Goal: Navigation & Orientation: Find specific page/section

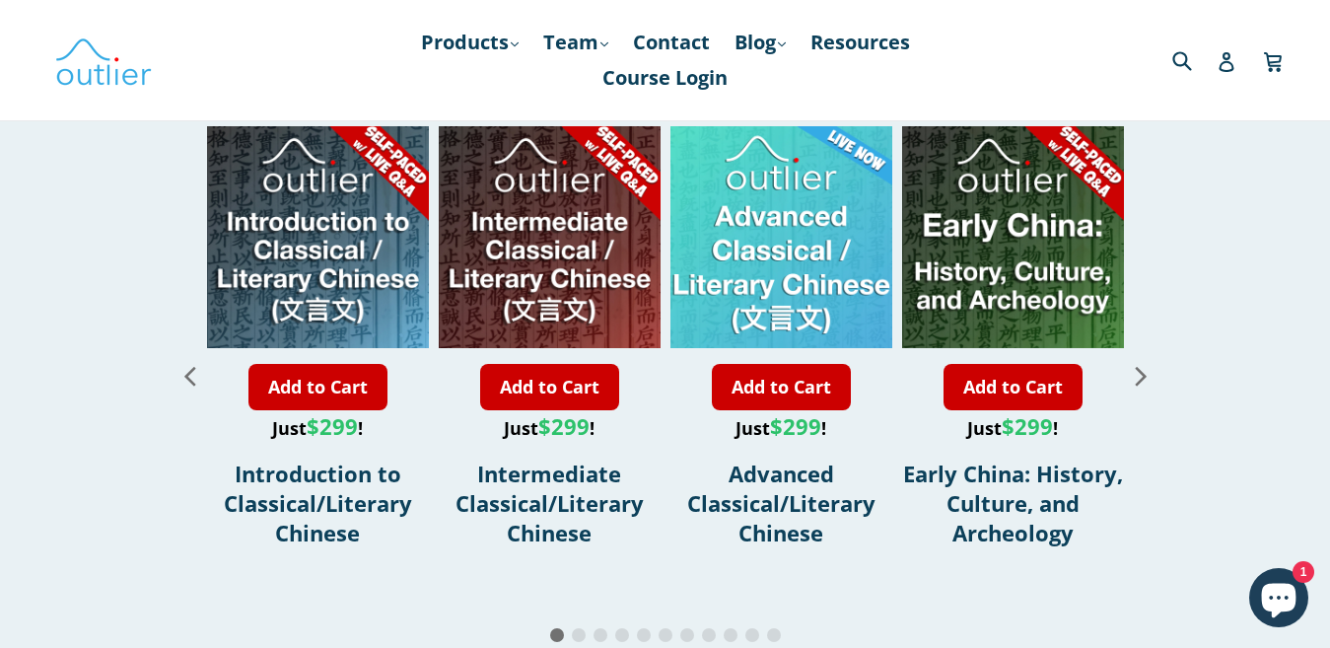
scroll to position [2293, 0]
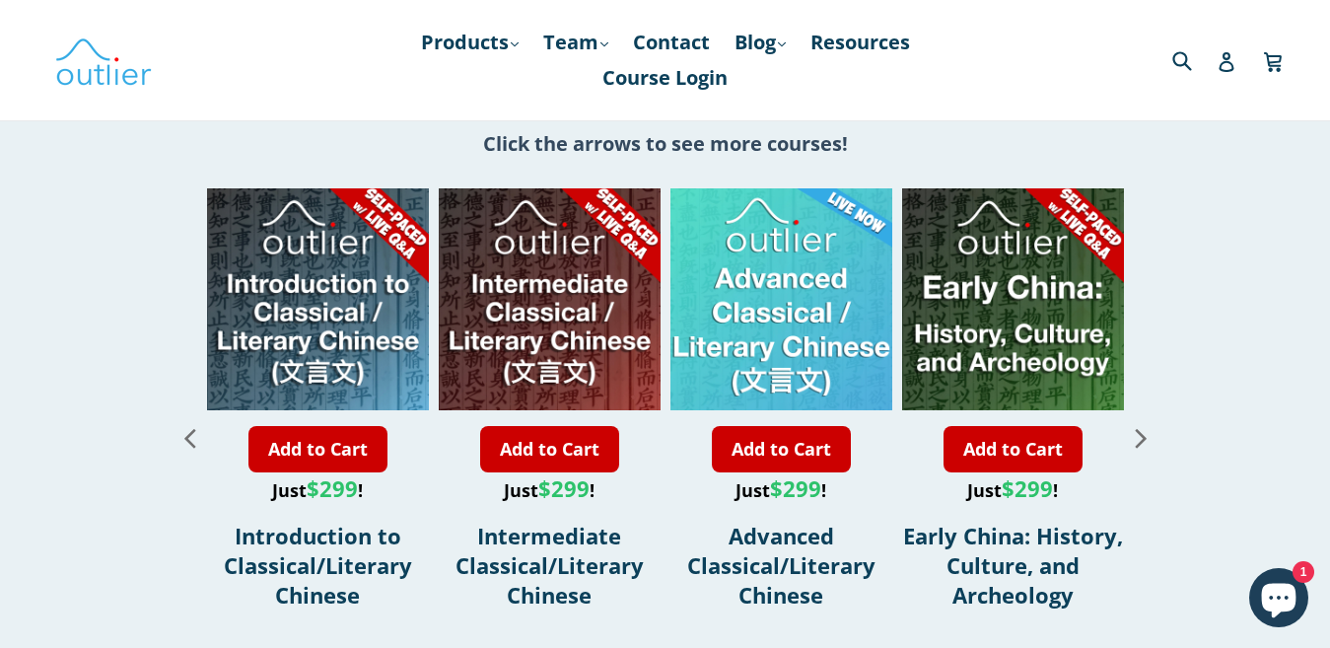
click at [1147, 420] on icon "Next slide" at bounding box center [1141, 437] width 35 height 35
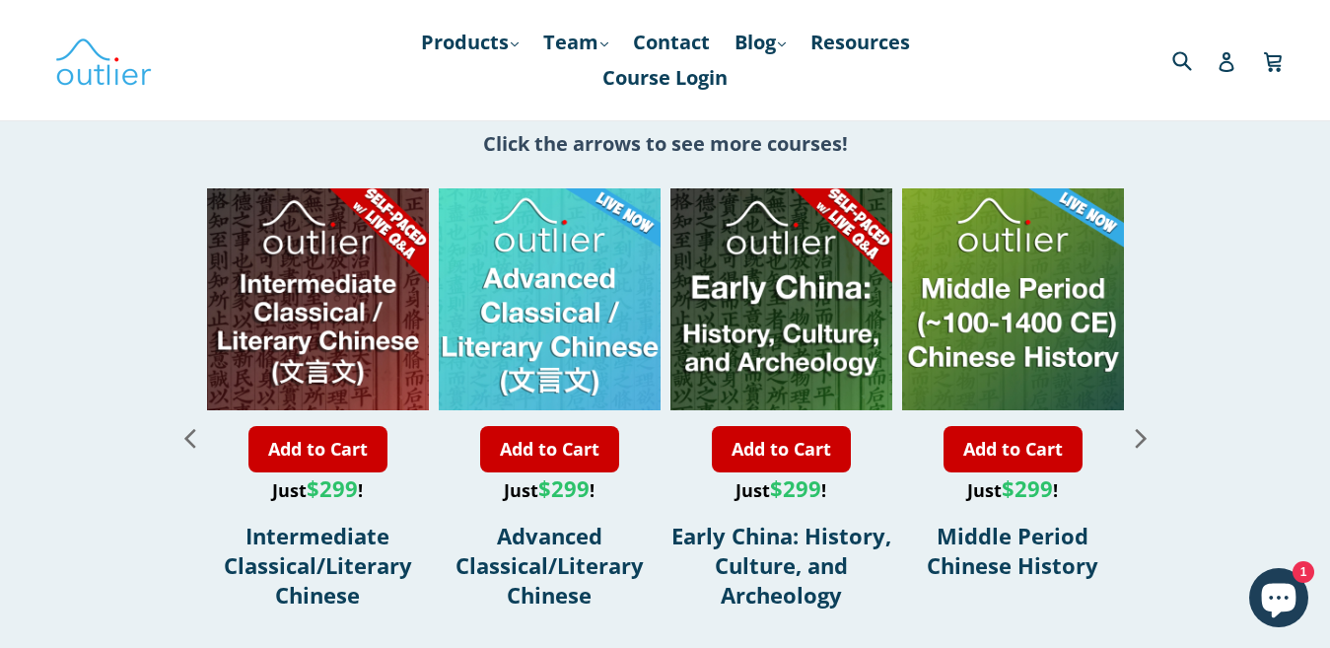
click at [1147, 420] on icon "Next slide" at bounding box center [1141, 437] width 35 height 35
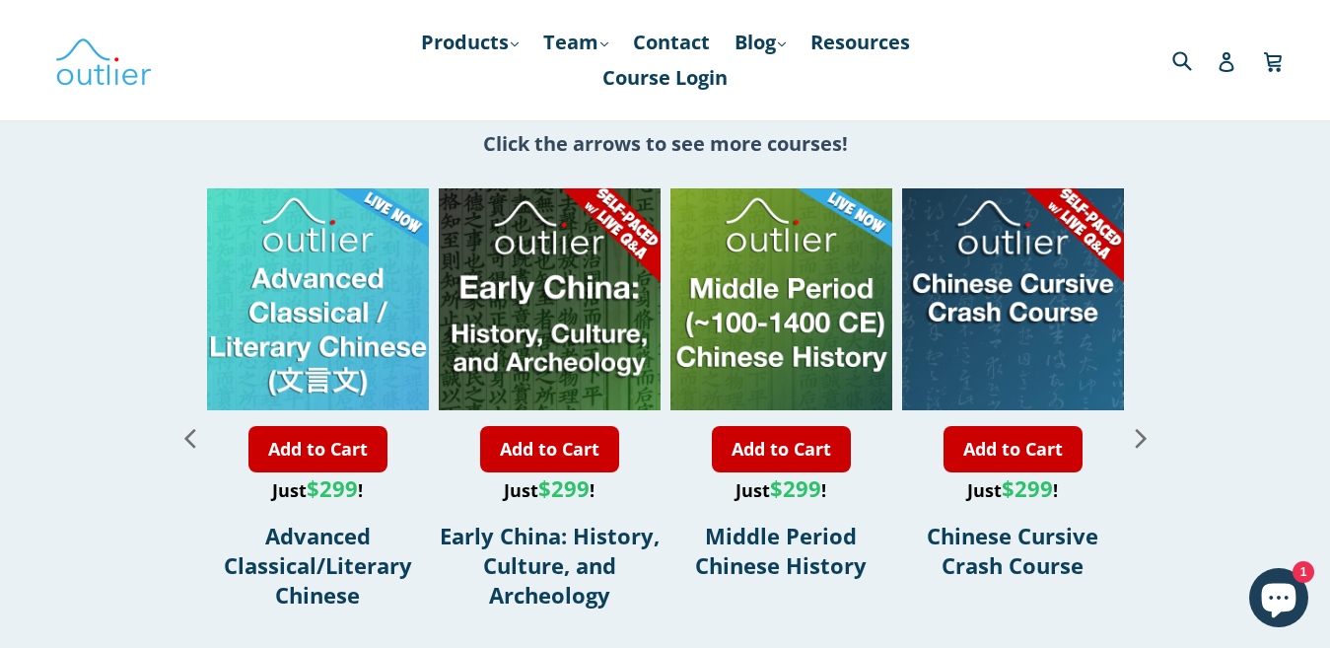
click at [1147, 421] on icon "Next slide" at bounding box center [1141, 437] width 35 height 35
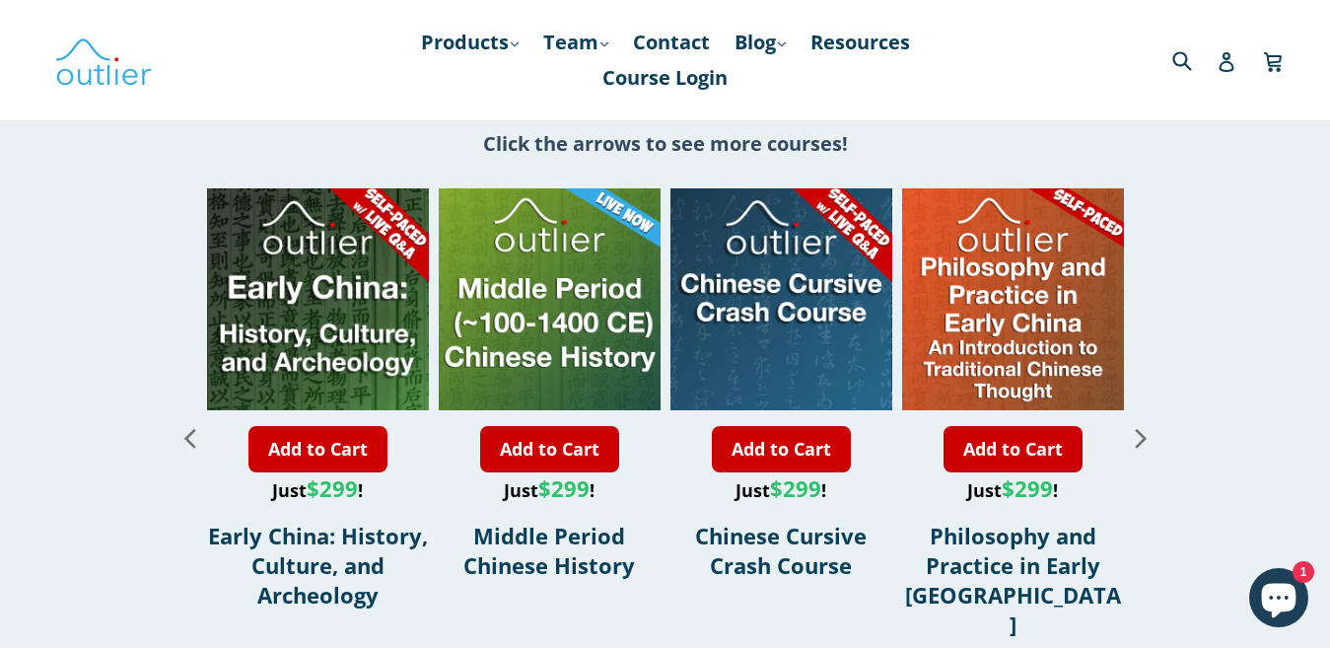
click at [1147, 421] on icon "Next slide" at bounding box center [1141, 437] width 35 height 35
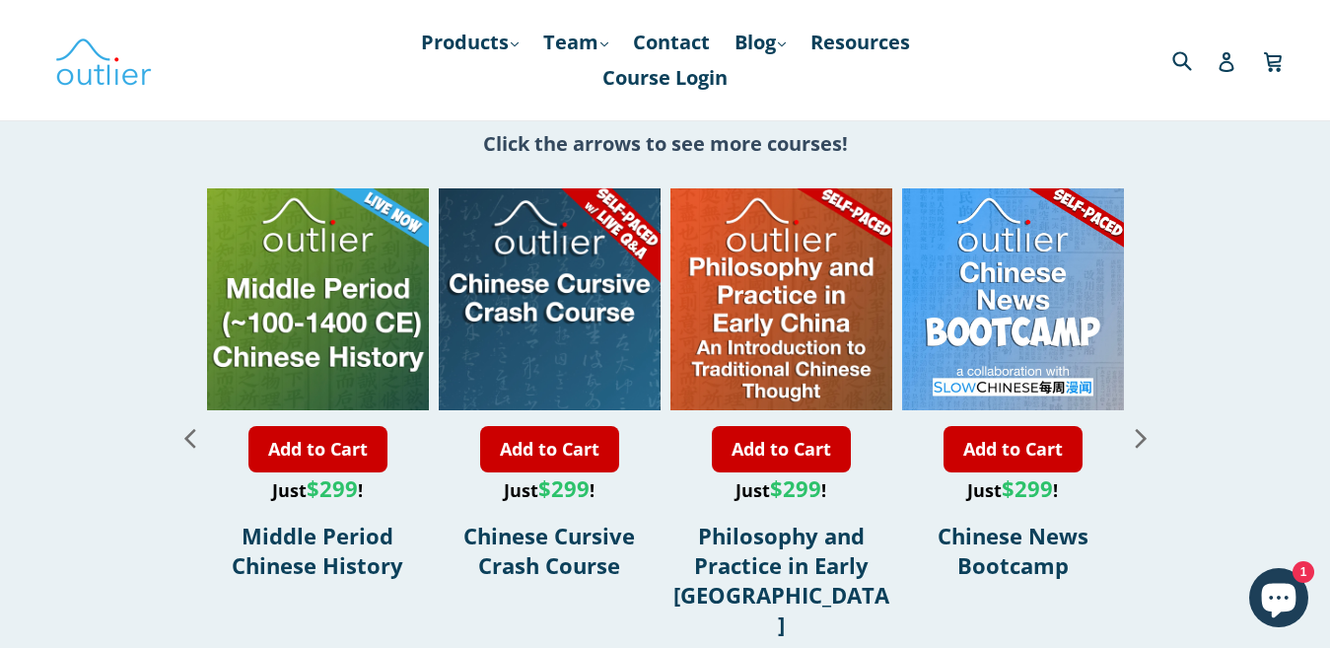
scroll to position [0, 0]
click at [189, 429] on icon "Previous slide" at bounding box center [189, 438] width 11 height 19
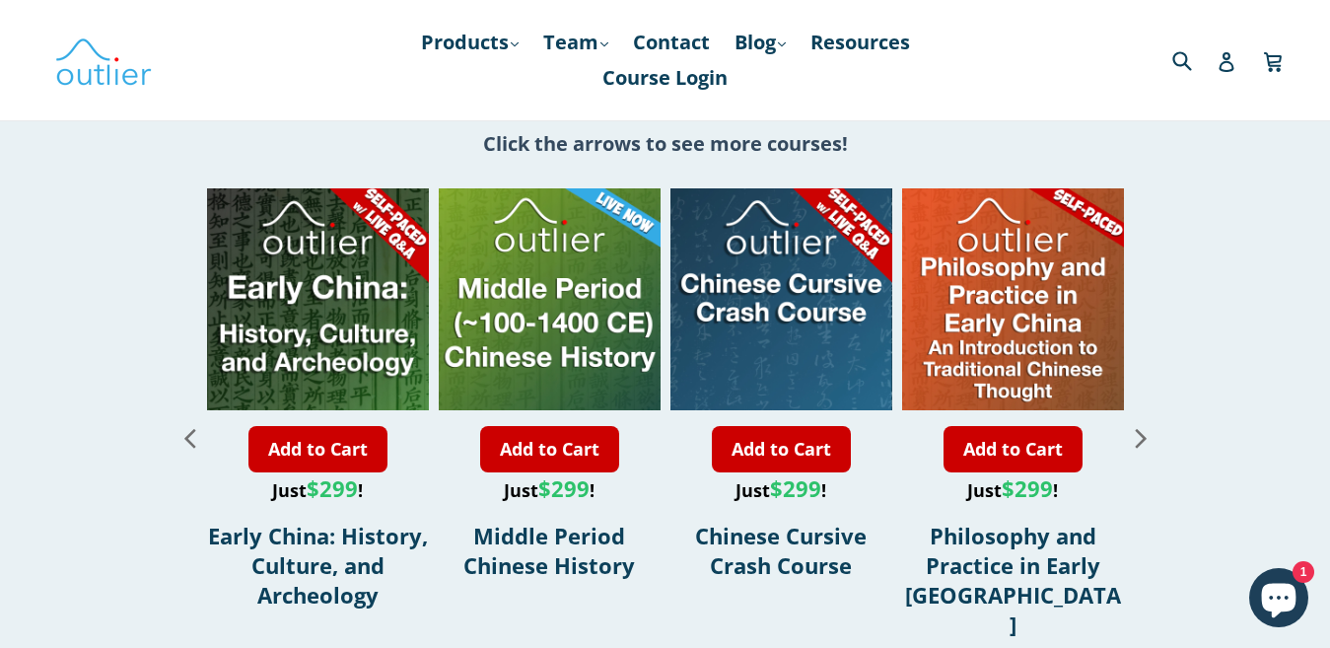
click at [189, 429] on icon "Previous slide" at bounding box center [189, 438] width 11 height 19
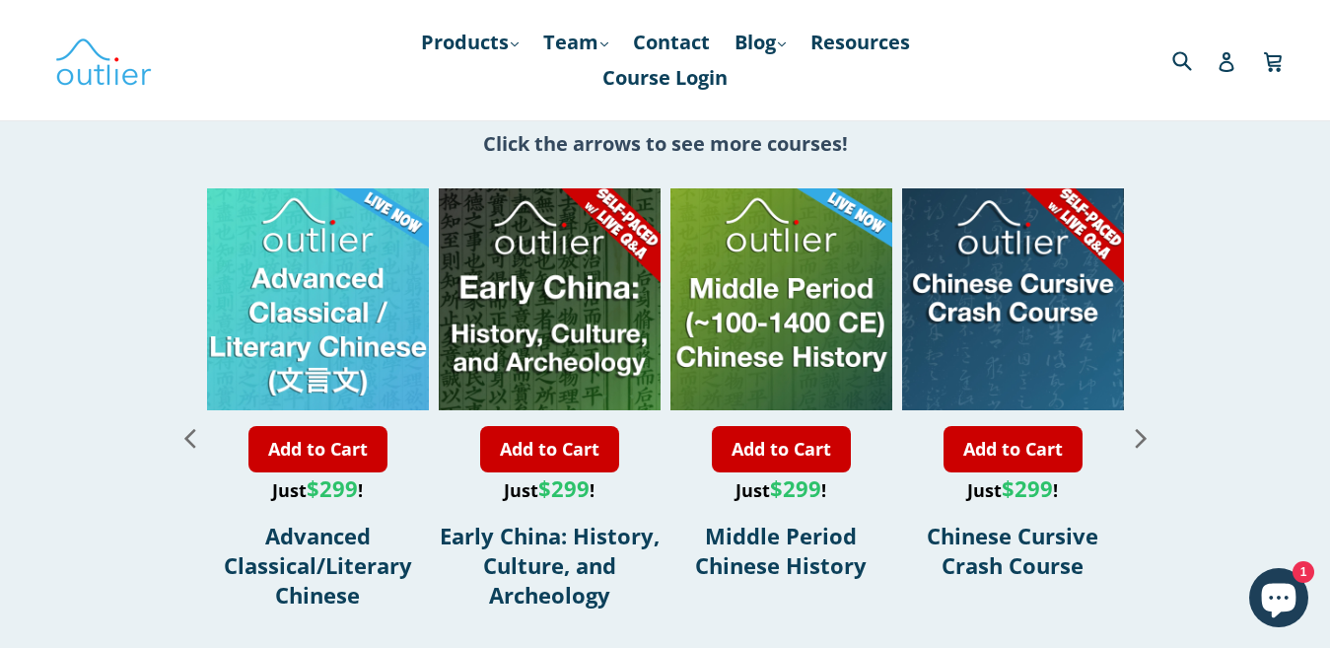
click at [189, 429] on icon "Previous slide" at bounding box center [189, 438] width 11 height 19
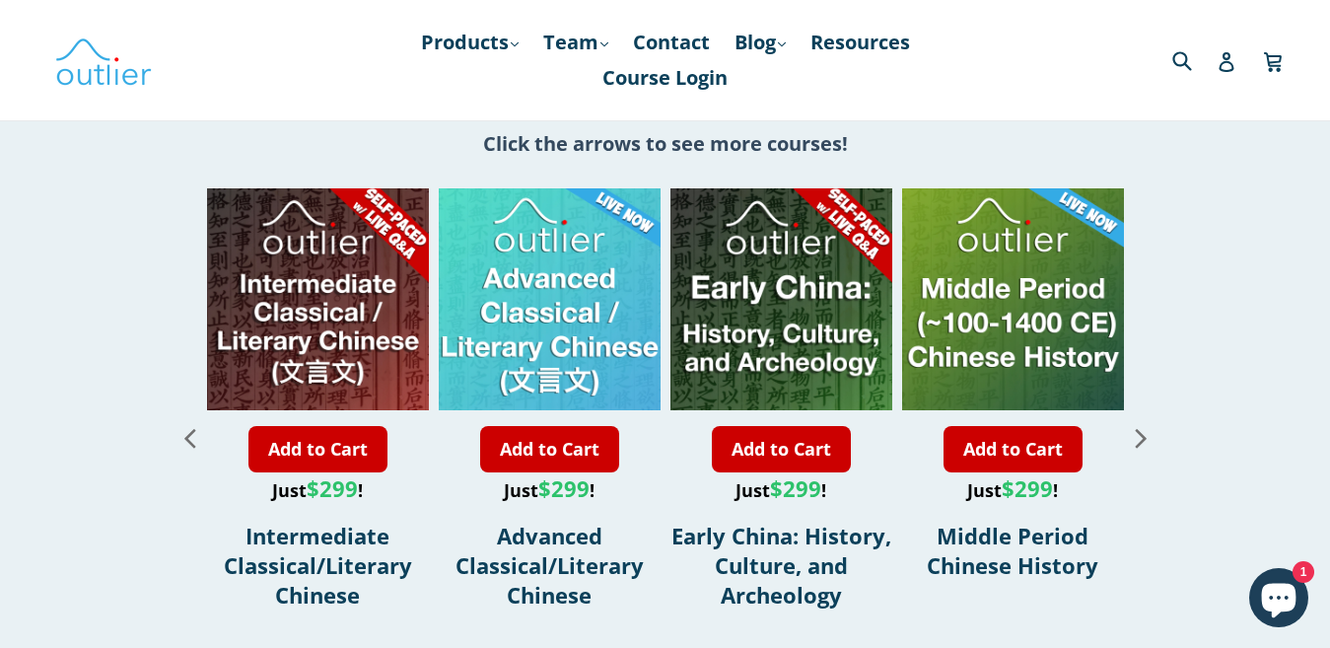
click at [189, 429] on icon "Previous slide" at bounding box center [189, 438] width 11 height 19
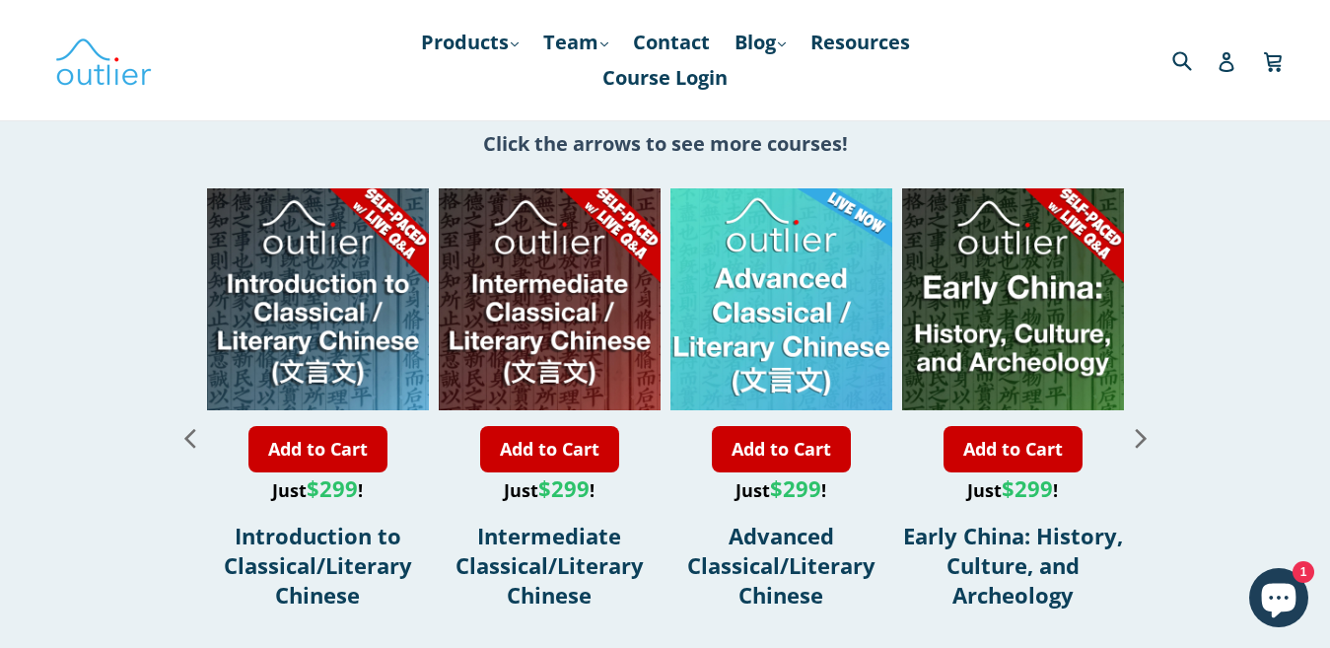
click at [189, 429] on icon "Previous slide" at bounding box center [189, 438] width 11 height 19
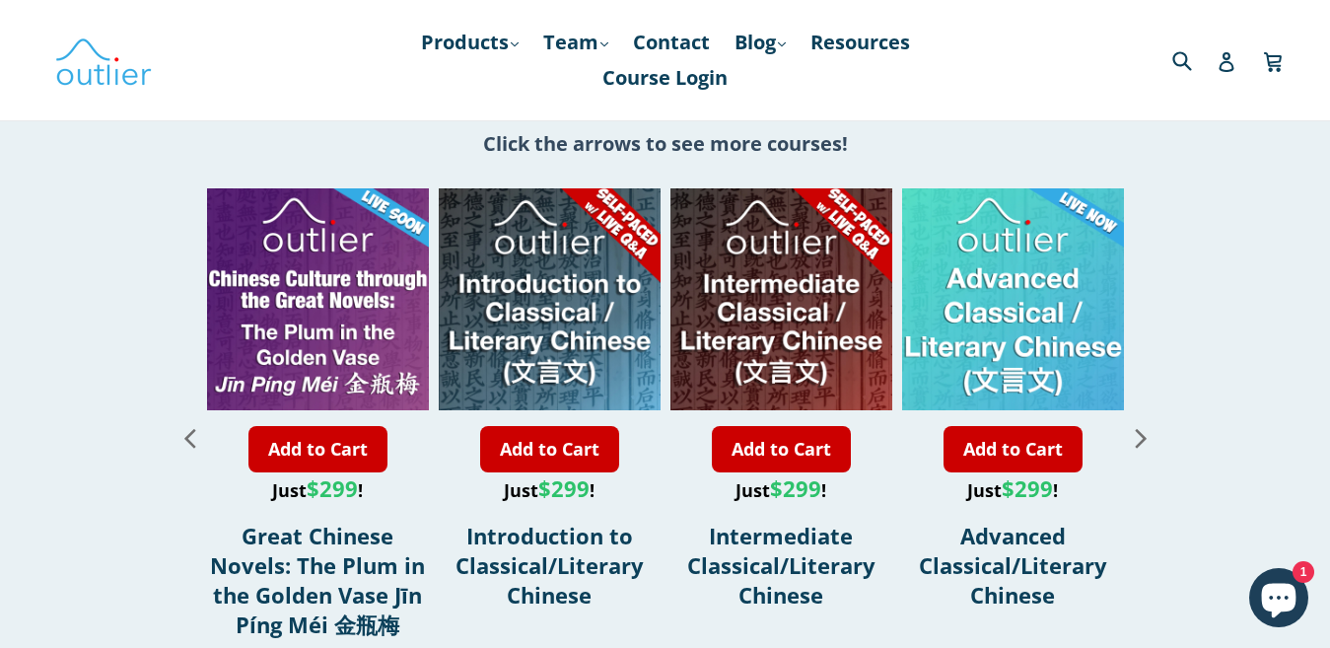
click at [189, 429] on icon "Previous slide" at bounding box center [189, 438] width 11 height 19
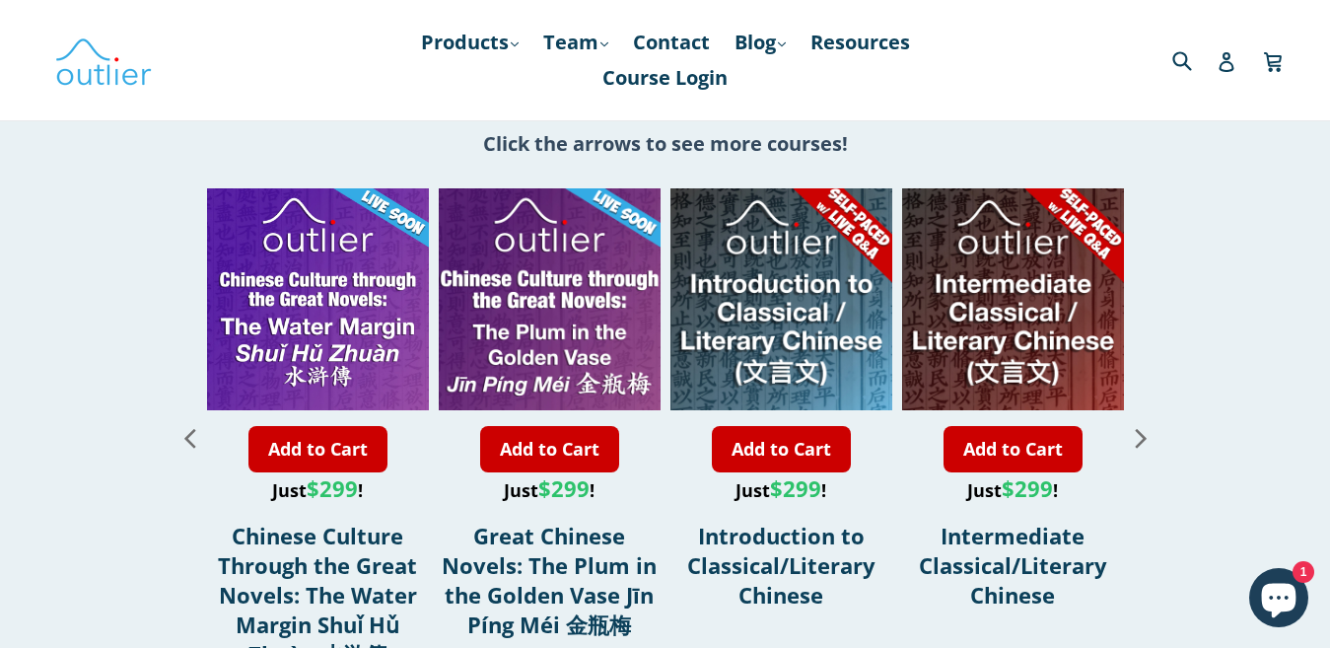
click at [189, 429] on icon "Previous slide" at bounding box center [189, 438] width 11 height 19
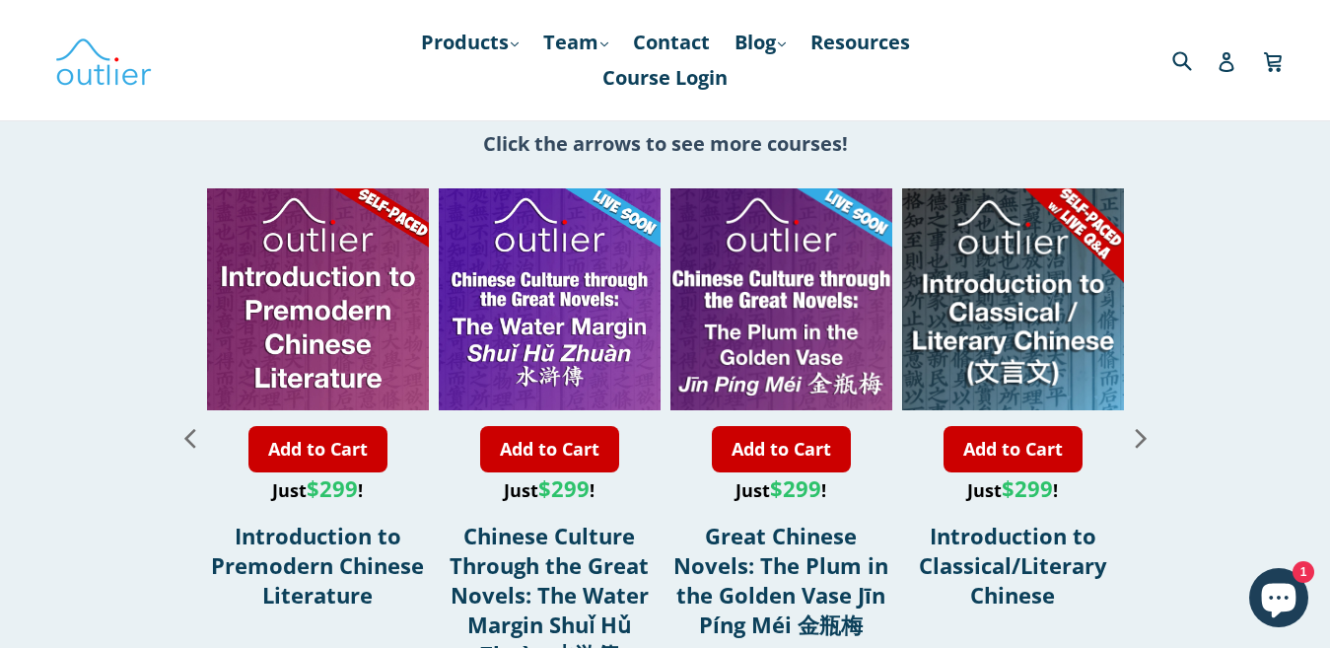
click at [189, 429] on icon "Previous slide" at bounding box center [189, 438] width 11 height 19
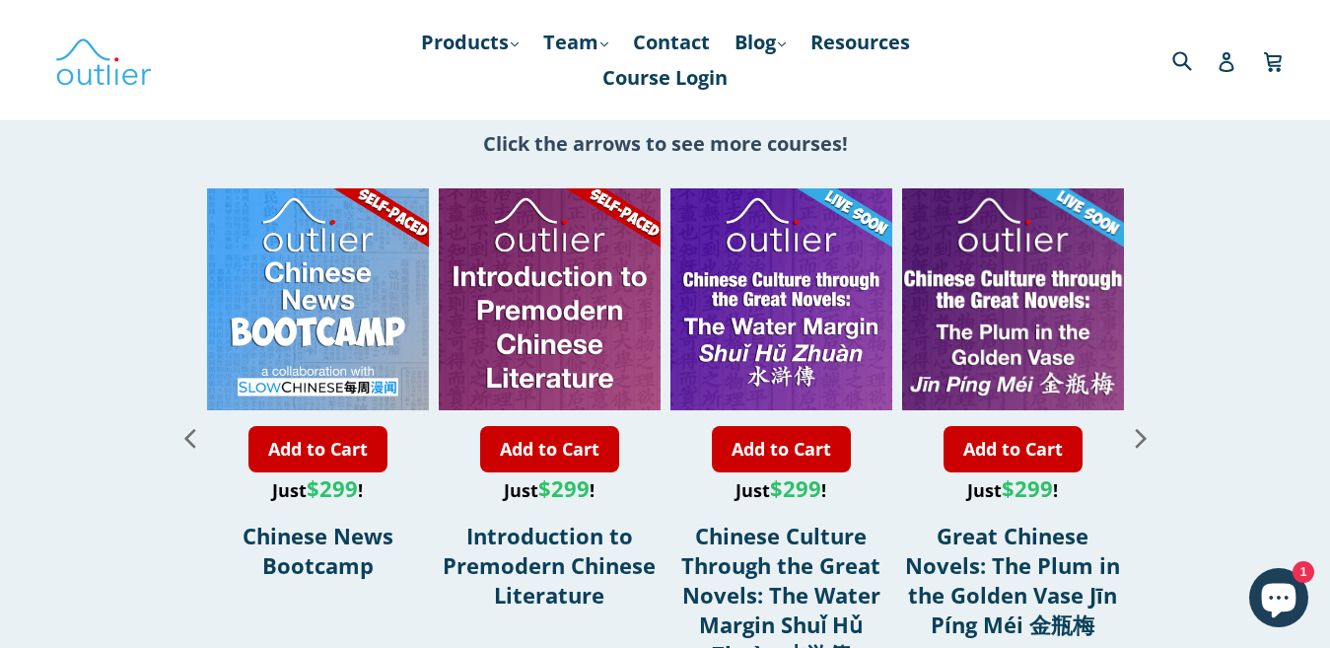
click at [189, 429] on icon "Previous slide" at bounding box center [189, 438] width 11 height 19
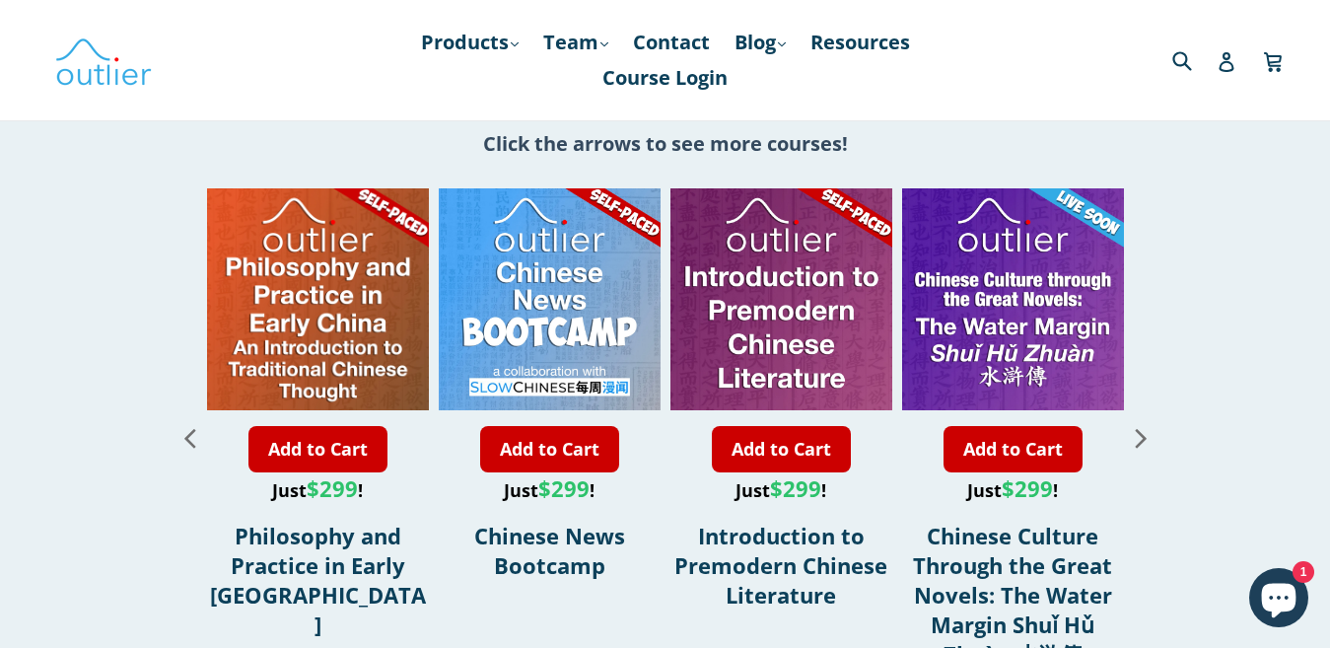
click at [189, 429] on icon "Previous slide" at bounding box center [189, 438] width 11 height 19
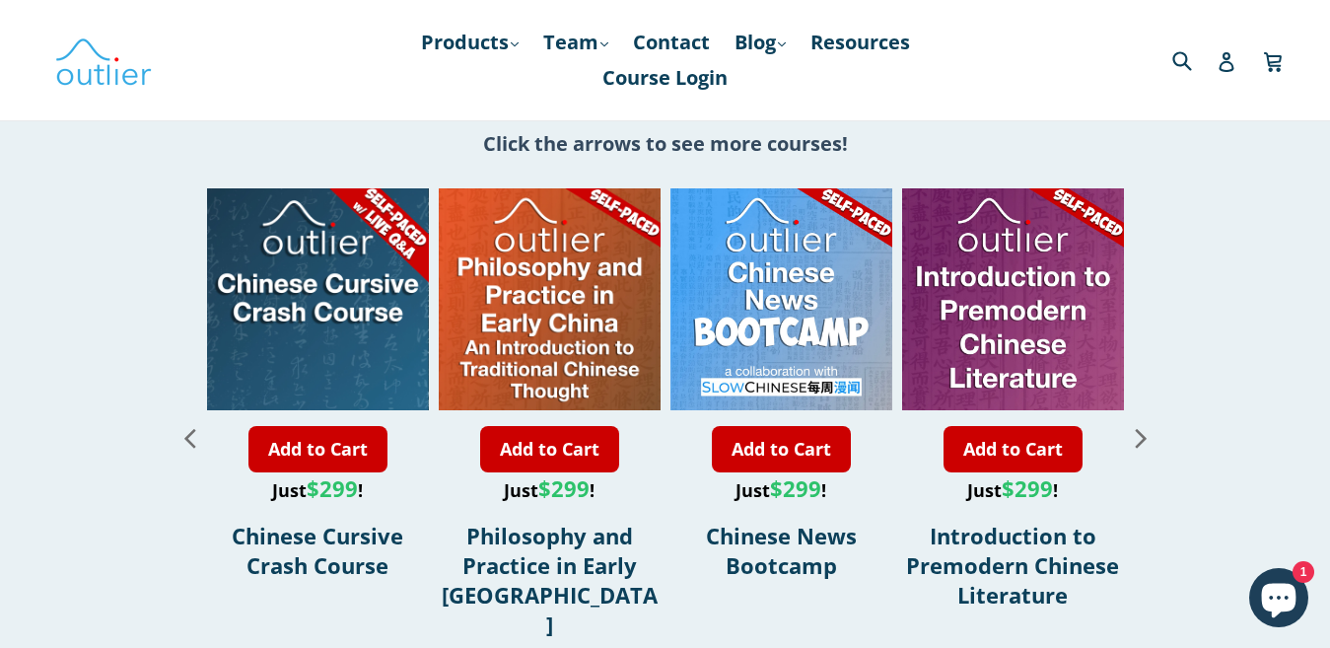
click at [189, 429] on icon "Previous slide" at bounding box center [189, 438] width 11 height 19
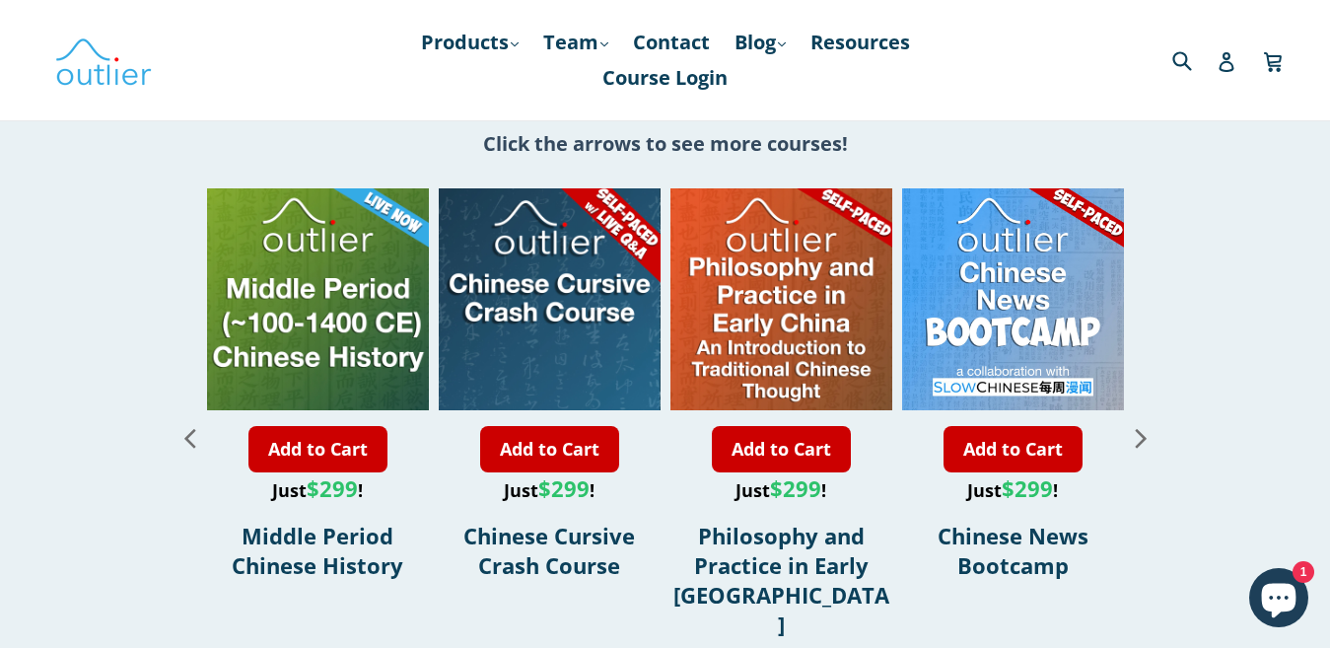
click at [189, 429] on icon "Previous slide" at bounding box center [189, 438] width 11 height 19
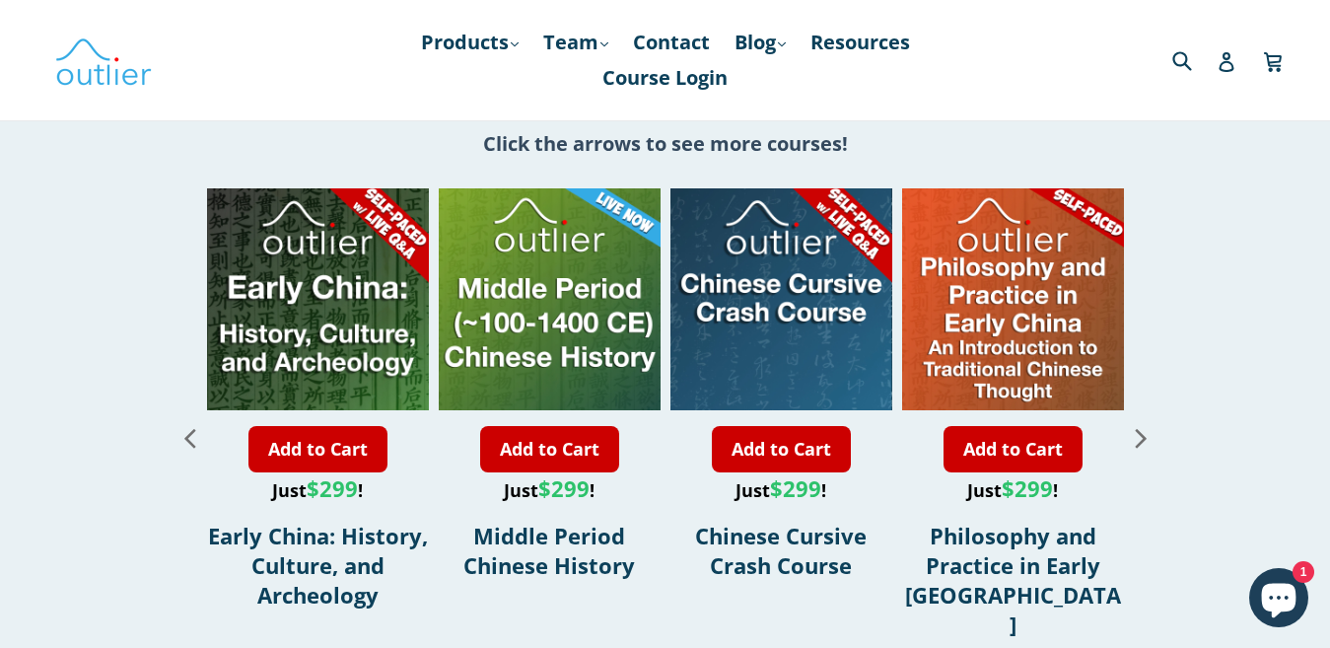
click at [189, 429] on icon "Previous slide" at bounding box center [189, 438] width 11 height 19
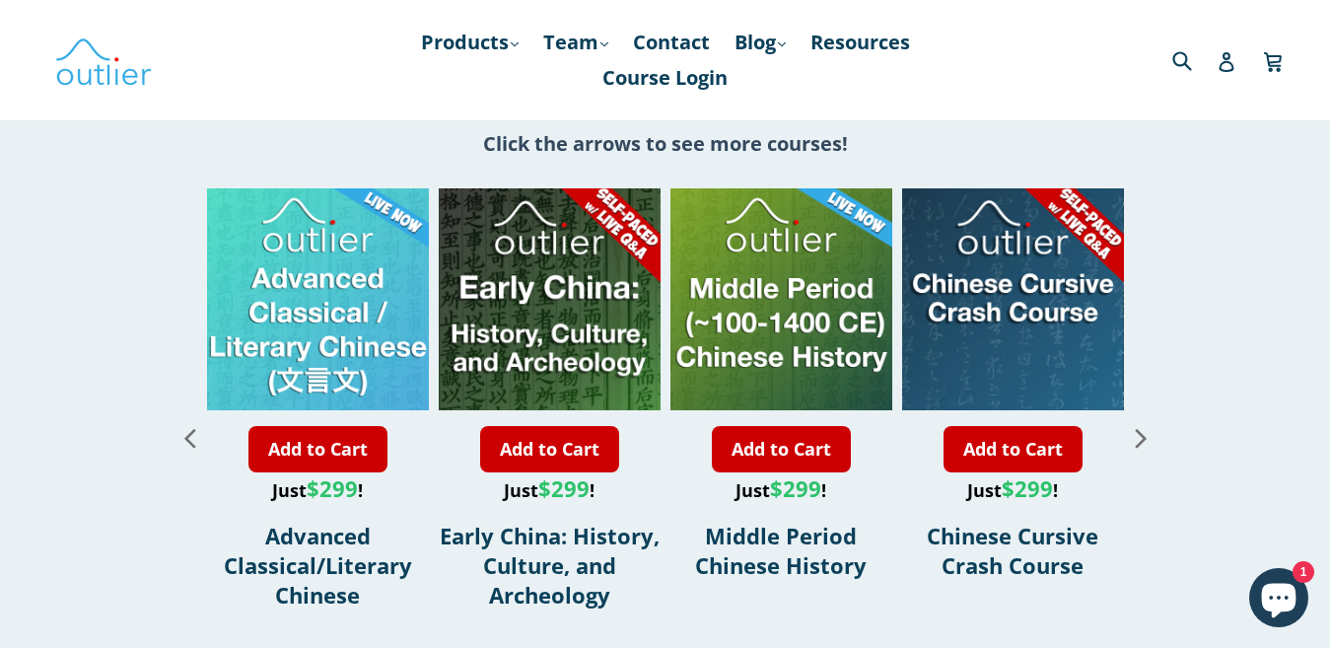
click at [189, 429] on icon "Previous slide" at bounding box center [189, 438] width 11 height 19
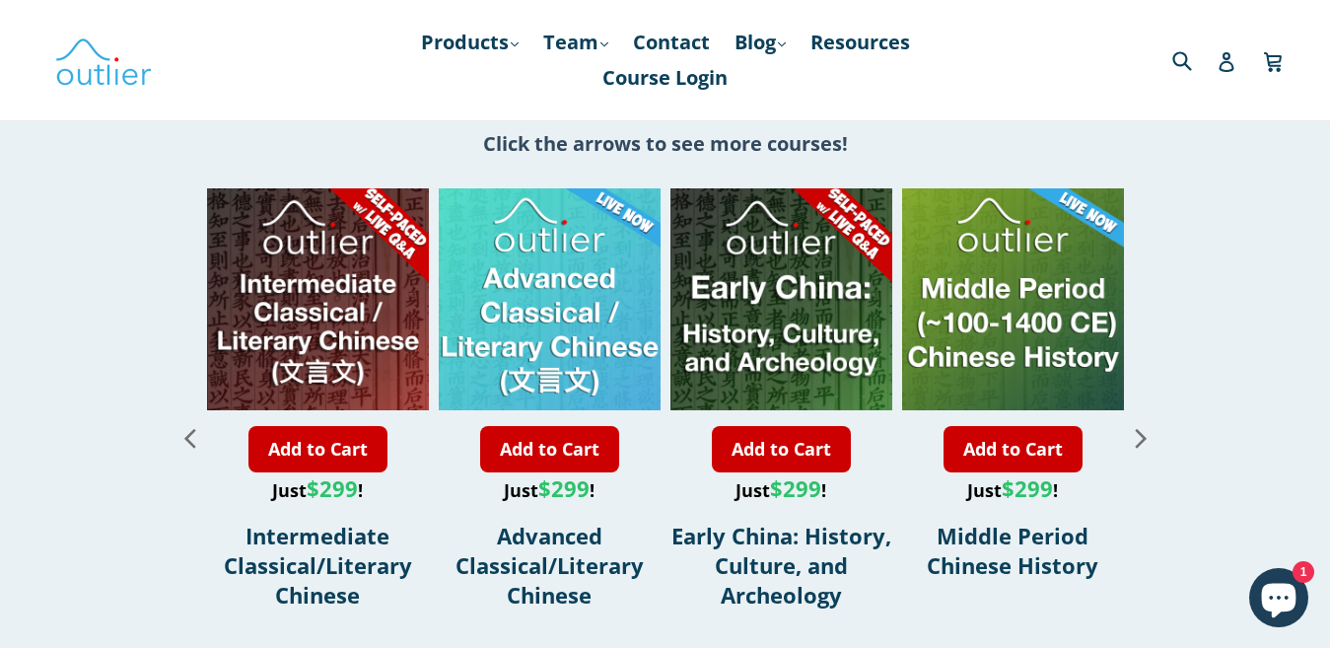
click at [189, 429] on icon "Previous slide" at bounding box center [189, 438] width 11 height 19
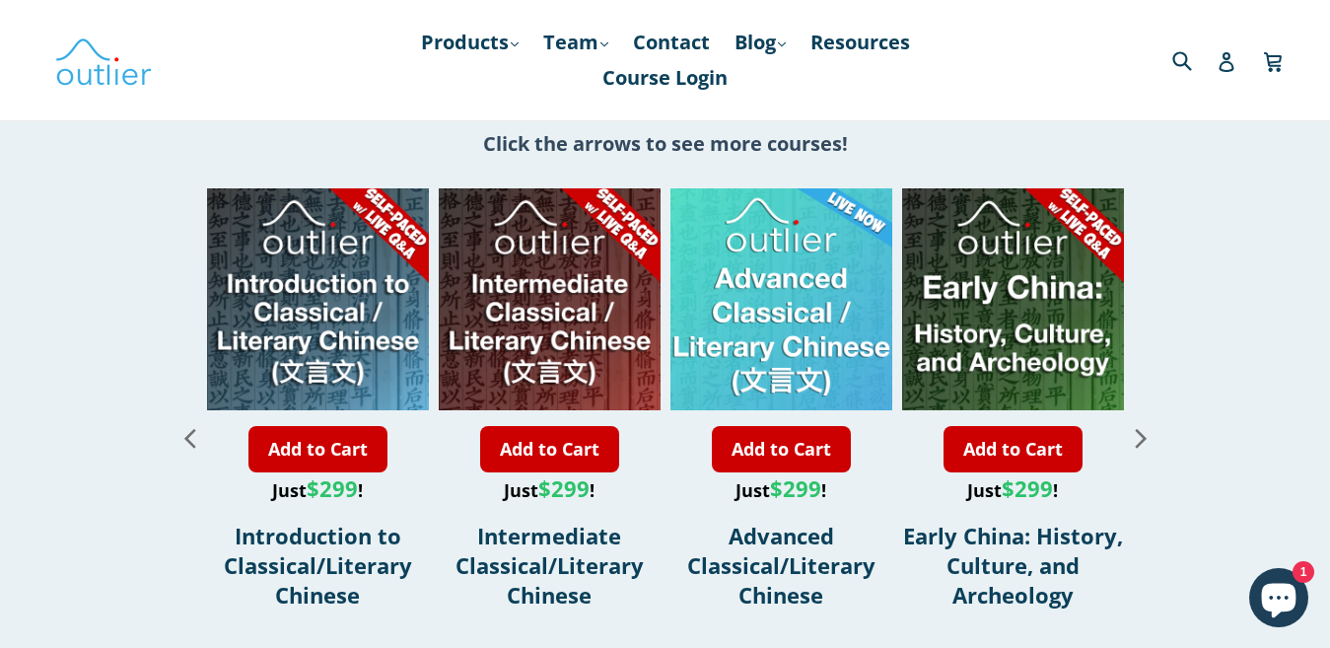
click at [189, 429] on icon "Previous slide" at bounding box center [189, 438] width 11 height 19
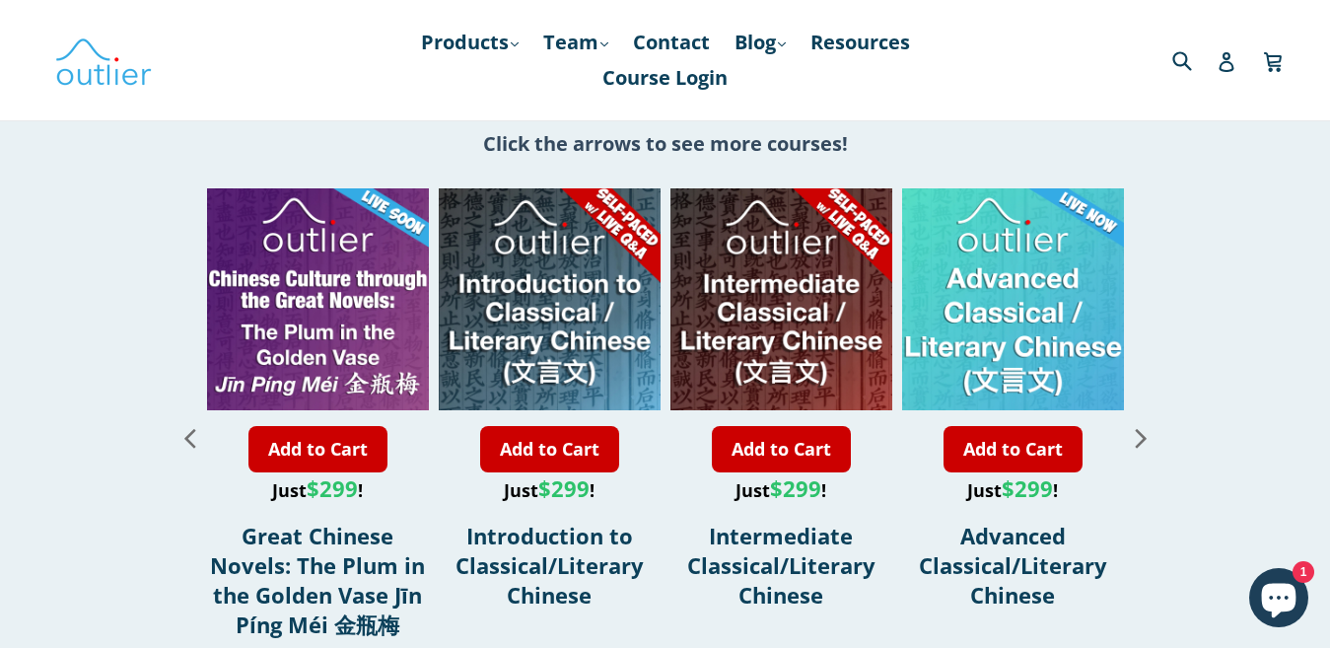
click at [189, 429] on icon "Previous slide" at bounding box center [189, 438] width 11 height 19
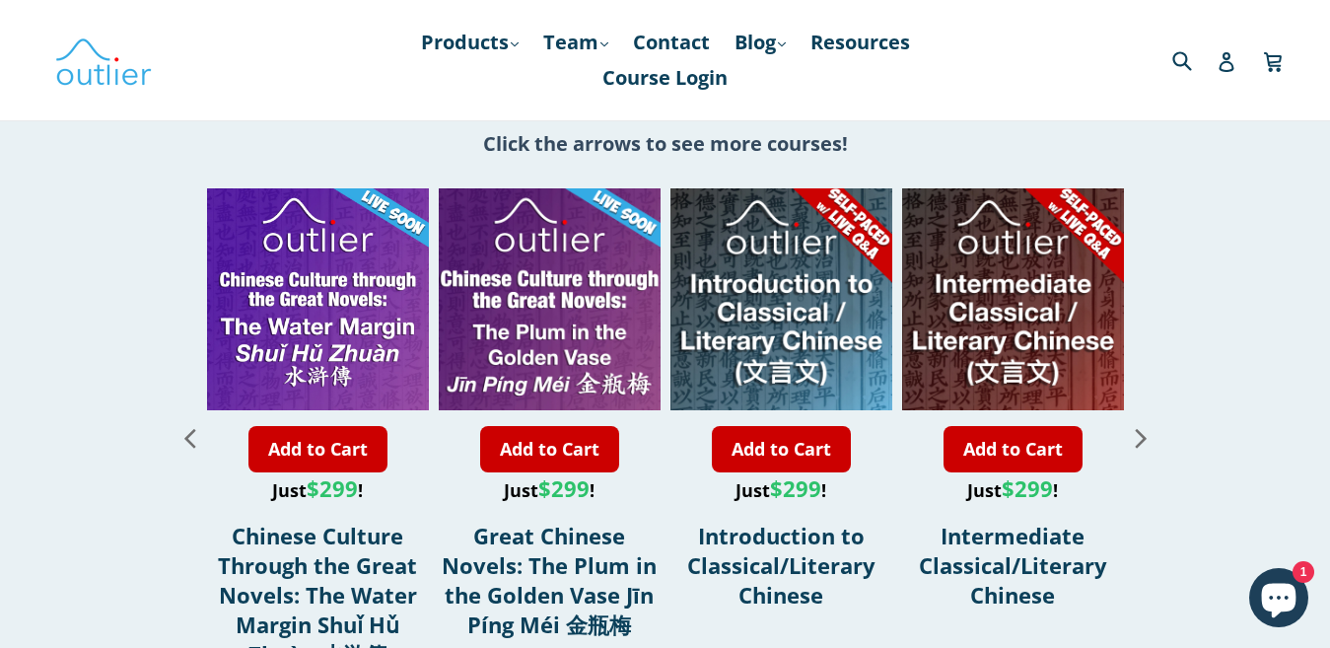
click at [189, 429] on icon "Previous slide" at bounding box center [189, 438] width 11 height 19
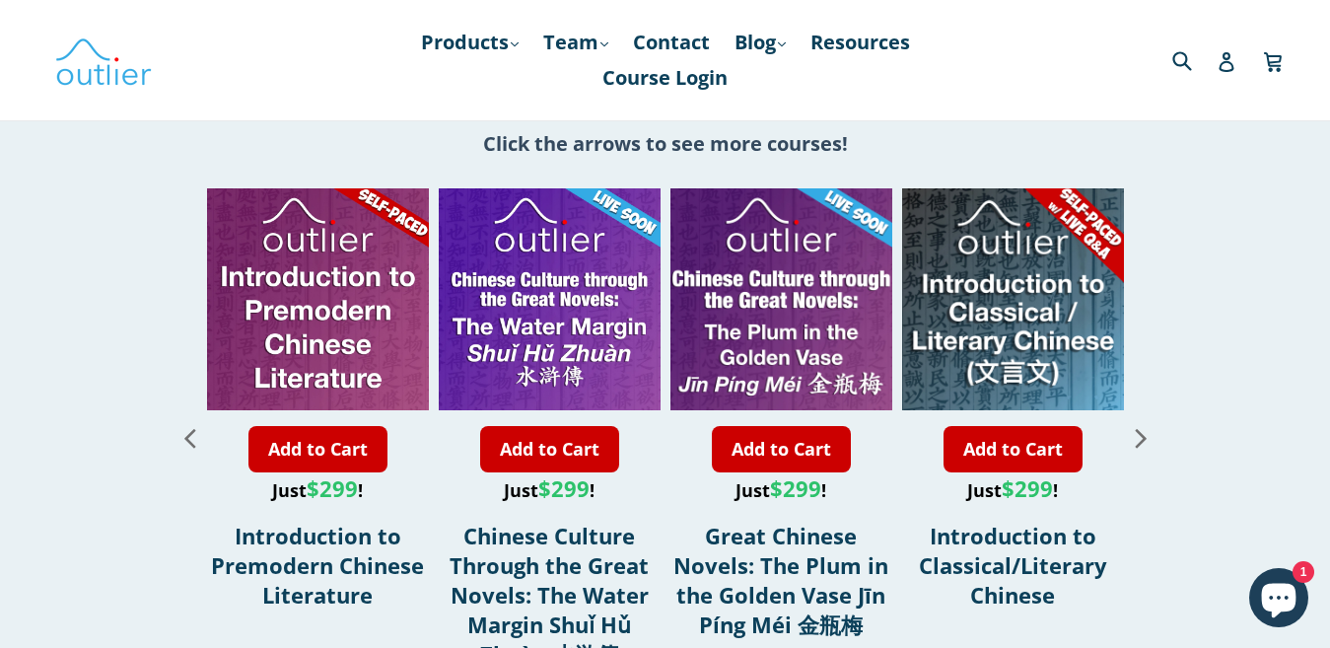
click at [189, 429] on icon "Previous slide" at bounding box center [189, 438] width 11 height 19
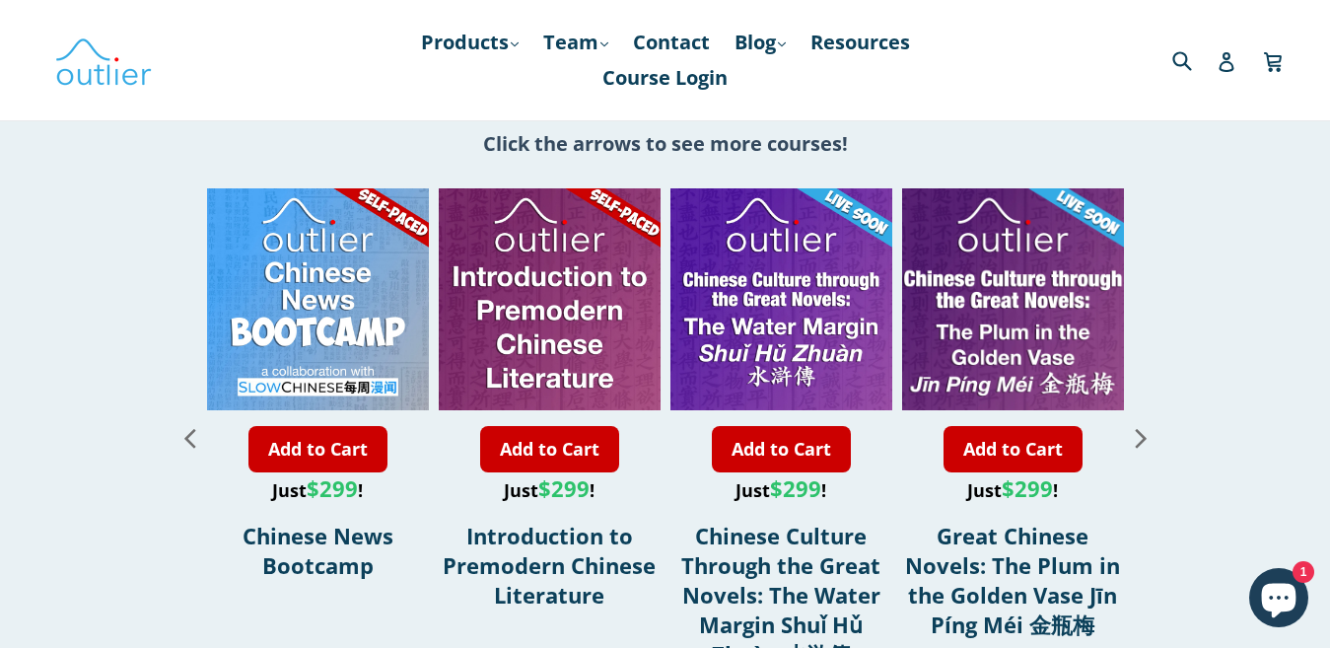
click at [189, 429] on icon "Previous slide" at bounding box center [189, 438] width 11 height 19
